Goal: Find specific page/section: Find specific page/section

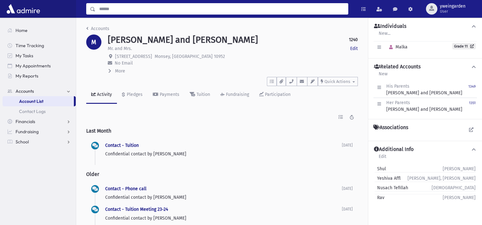
click at [204, 12] on input "Search" at bounding box center [221, 8] width 253 height 11
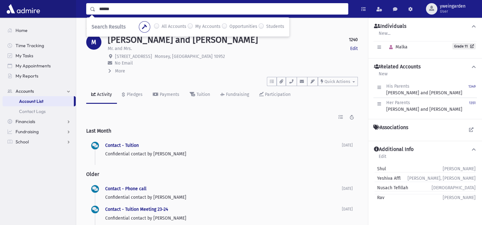
type input "******"
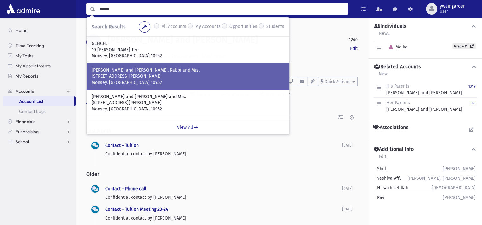
click at [139, 78] on p "[STREET_ADDRESS][PERSON_NAME]" at bounding box center [188, 76] width 193 height 6
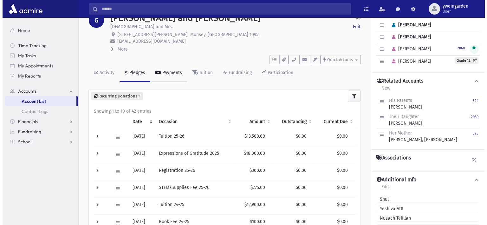
scroll to position [42, 0]
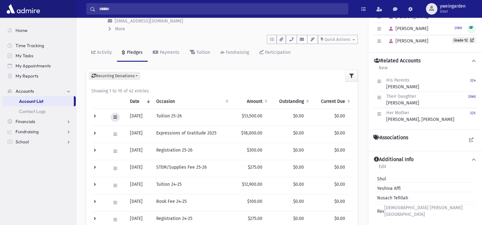
click at [113, 113] on button at bounding box center [115, 117] width 9 height 9
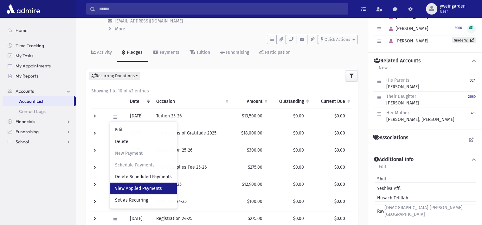
click at [137, 186] on span "View Applied Payments" at bounding box center [138, 188] width 47 height 5
